Goal: Navigation & Orientation: Find specific page/section

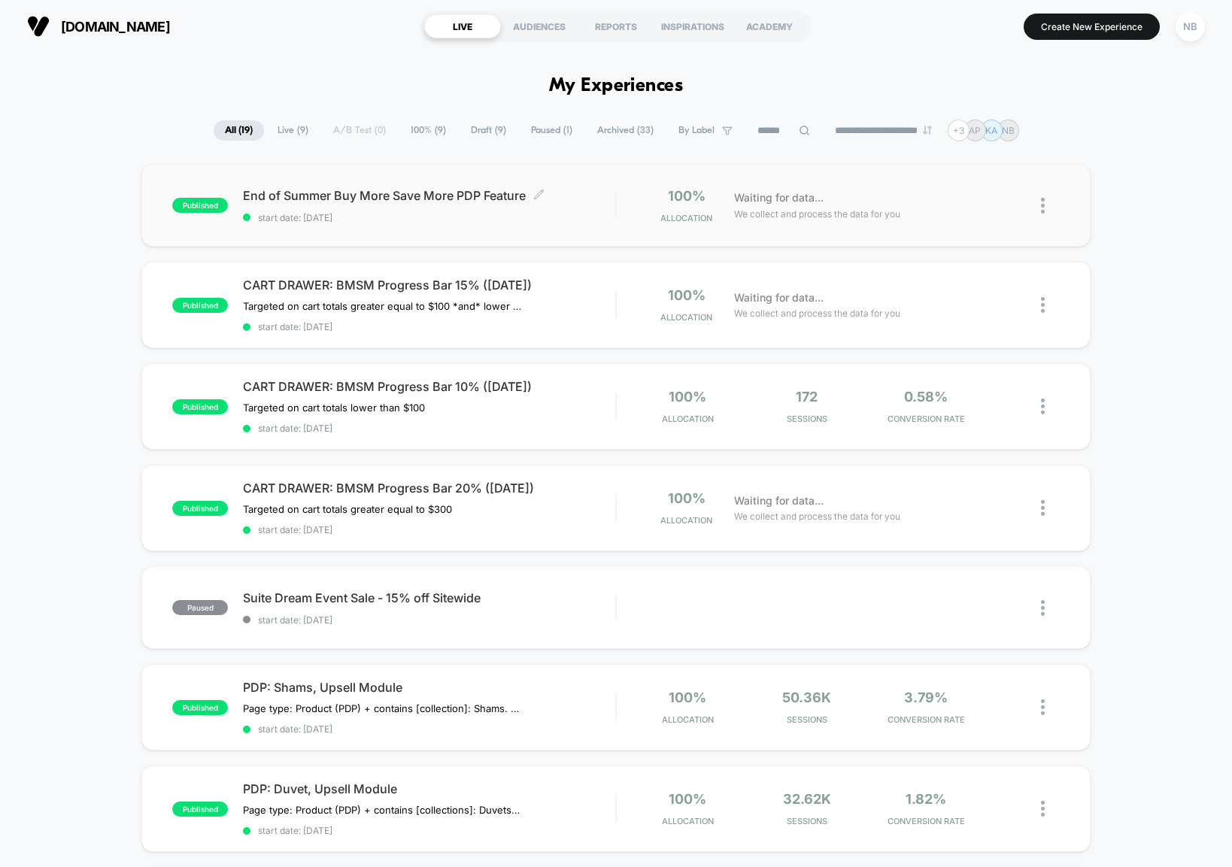
click at [402, 188] on span "End of Summer Buy More Save More PDP Feature Click to edit experience details" at bounding box center [429, 195] width 372 height 15
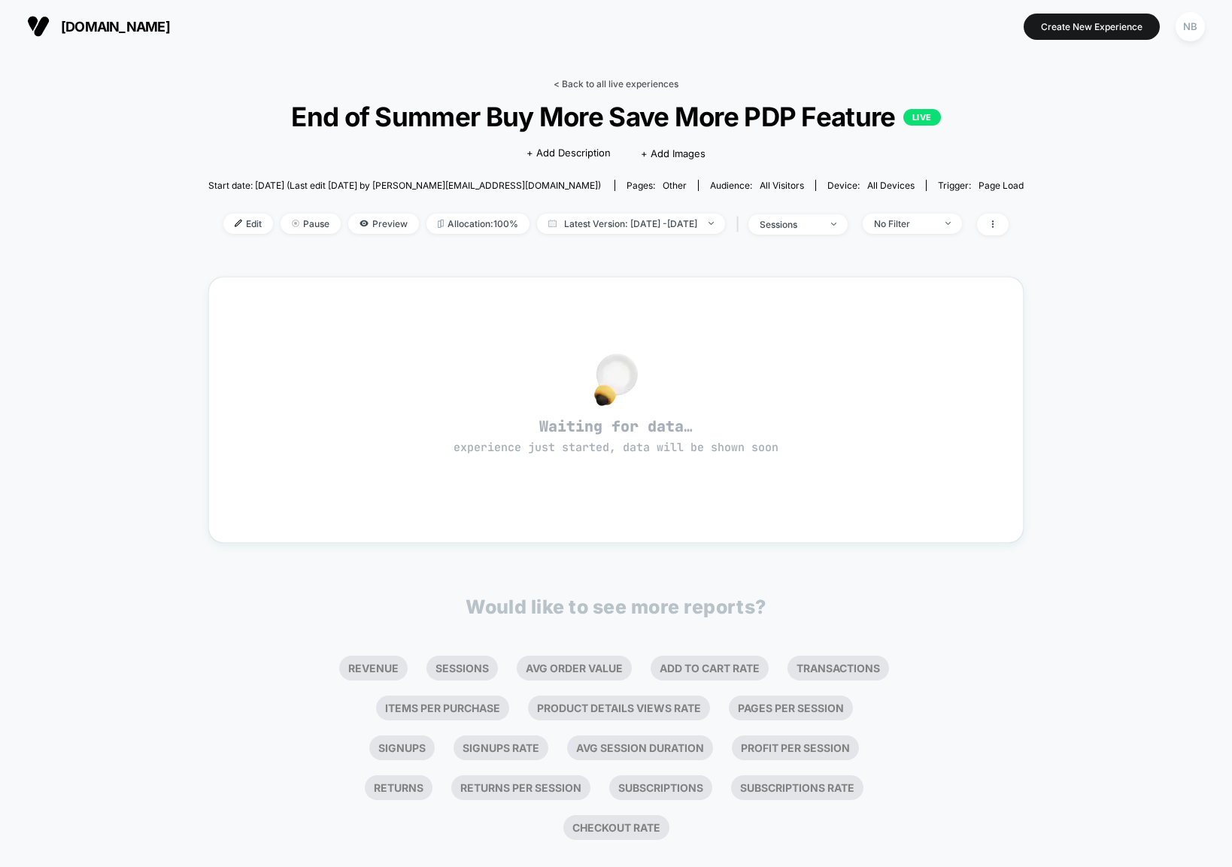
click at [567, 81] on link "< Back to all live experiences" at bounding box center [616, 83] width 125 height 11
